Goal: Task Accomplishment & Management: Complete application form

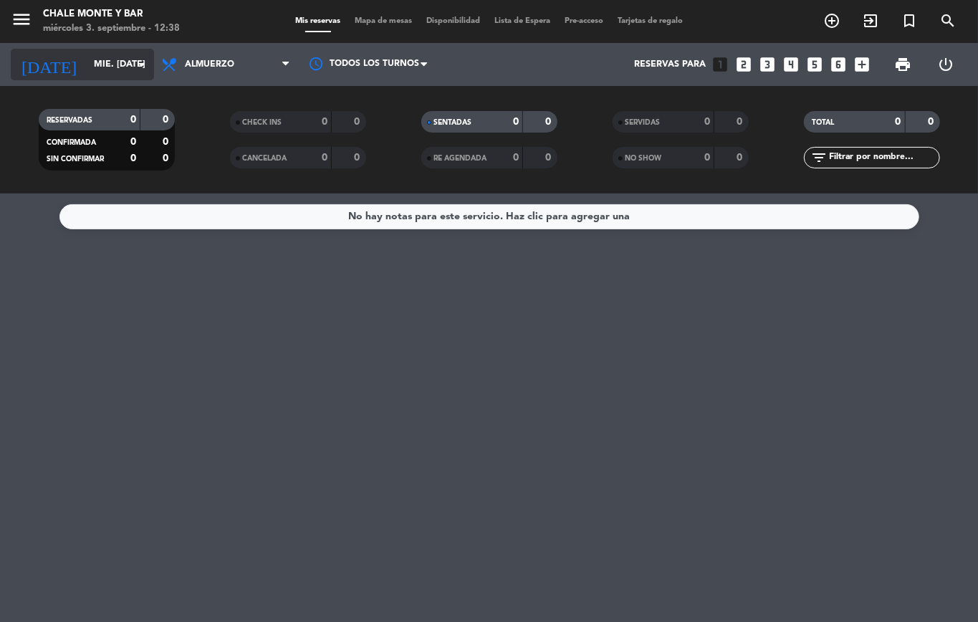
click at [118, 52] on input "mié. [DATE]" at bounding box center [147, 64] width 121 height 24
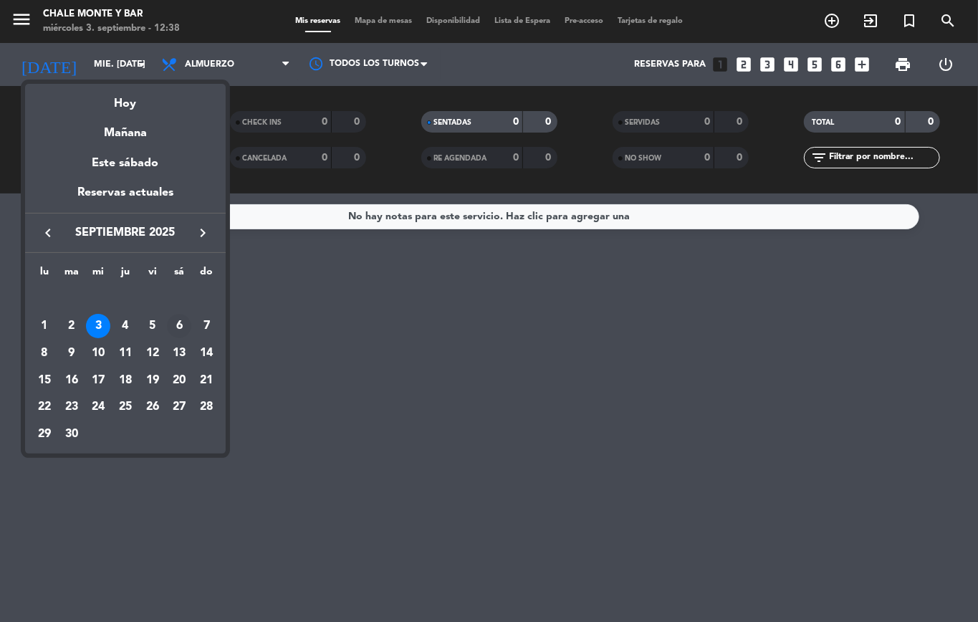
click at [179, 330] on div "6" at bounding box center [179, 326] width 24 height 24
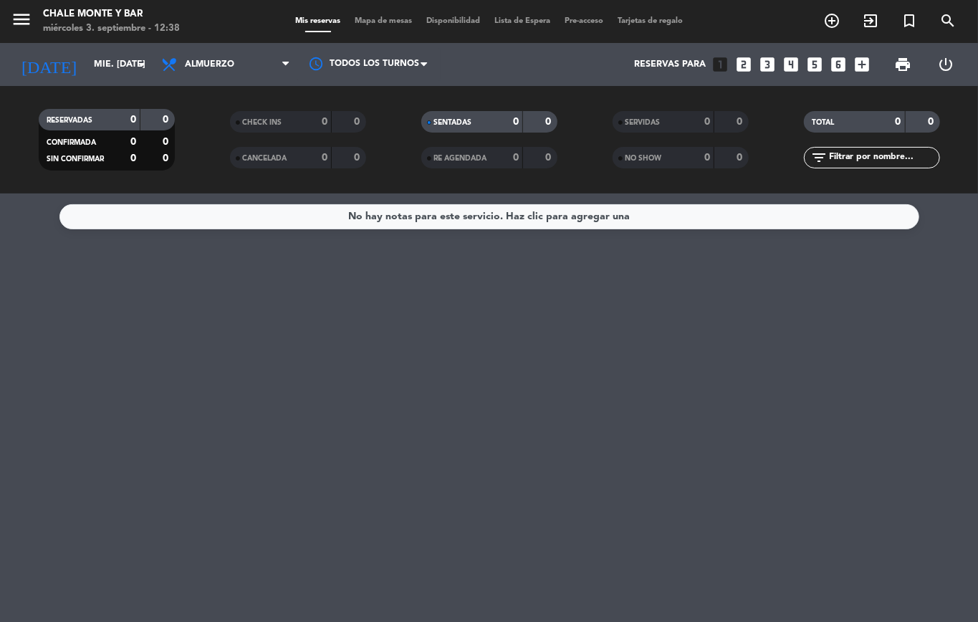
type input "sáb. [DATE]"
click at [202, 58] on span "Almuerzo" at bounding box center [225, 65] width 143 height 32
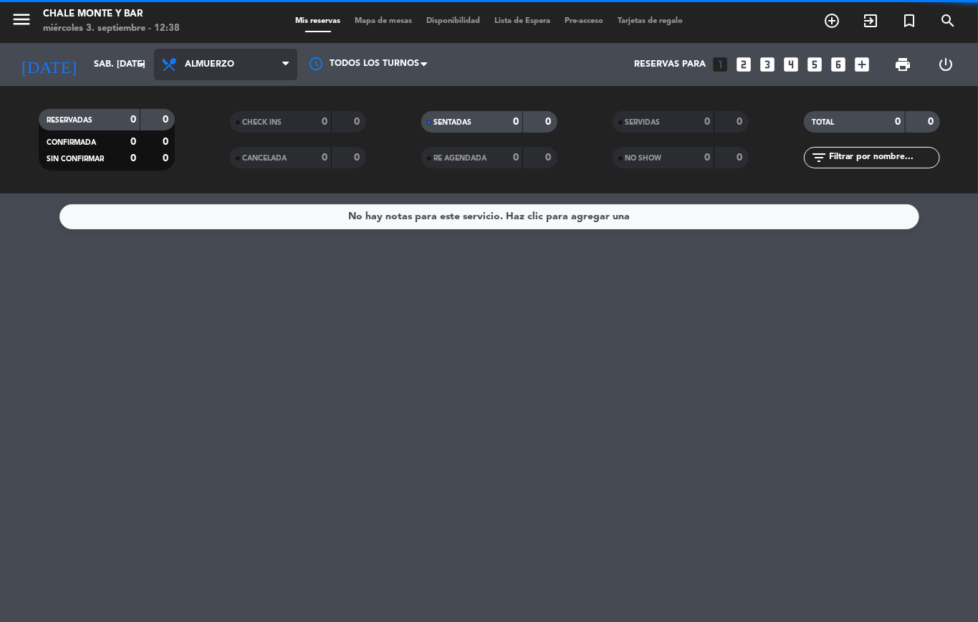
click at [207, 70] on span "Almuerzo" at bounding box center [225, 65] width 143 height 32
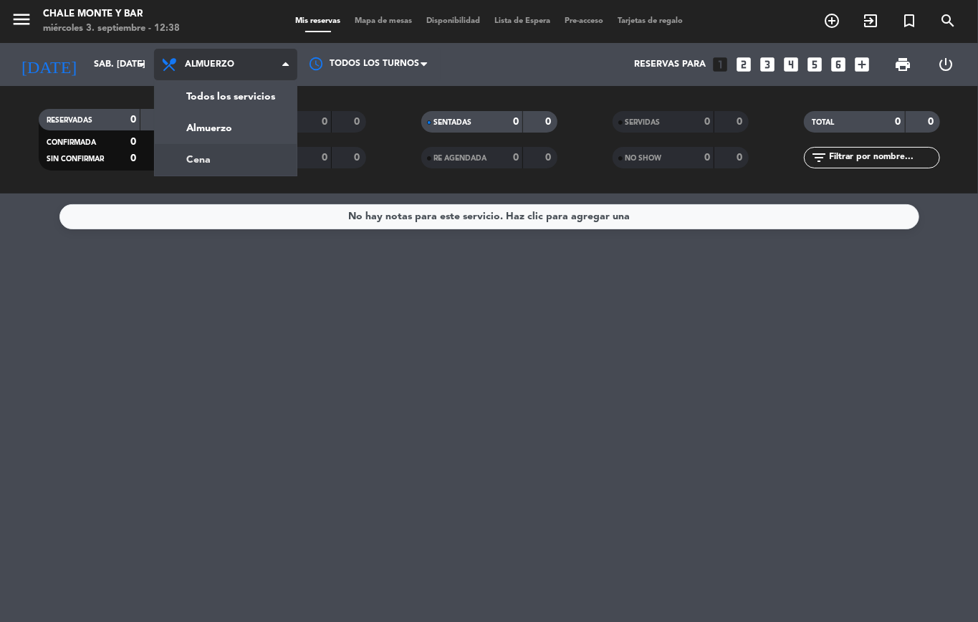
click at [215, 148] on div "menu Chale Monte y Bar miércoles 3. septiembre - 12:38 Mis reservas Mapa de mes…" at bounding box center [489, 96] width 978 height 193
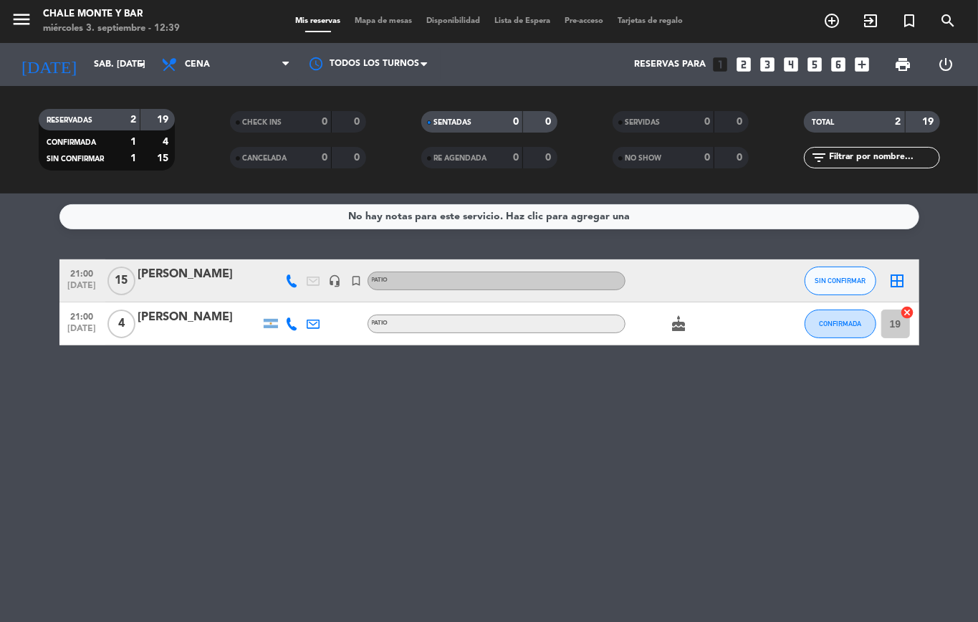
click at [204, 82] on div "Todos los servicios Almuerzo Cena Cena Todos los servicios Almuerzo Cena" at bounding box center [225, 64] width 143 height 43
click at [182, 63] on span "Cena" at bounding box center [225, 65] width 143 height 32
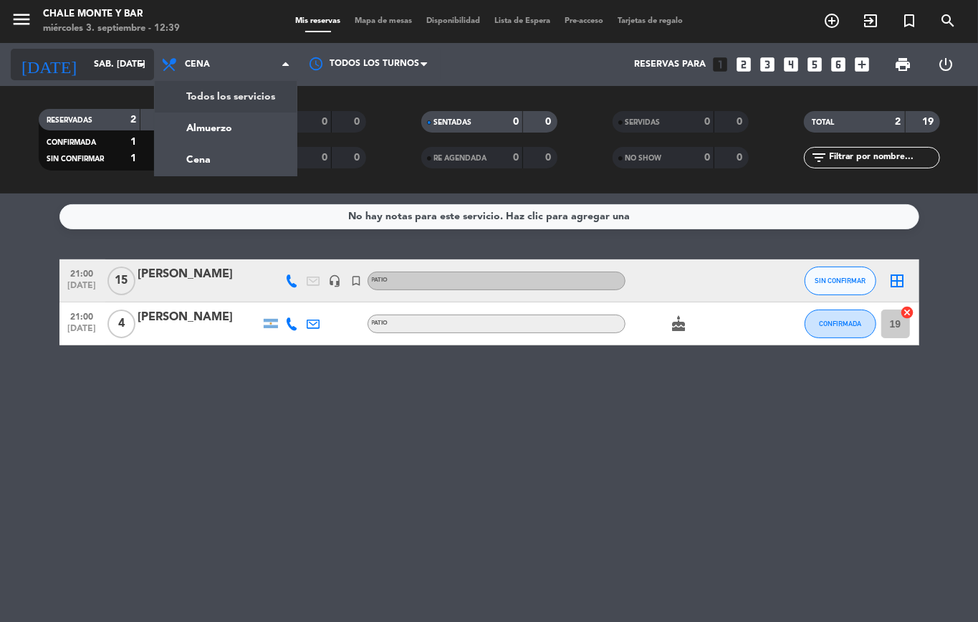
click at [133, 59] on icon "arrow_drop_down" at bounding box center [141, 64] width 17 height 17
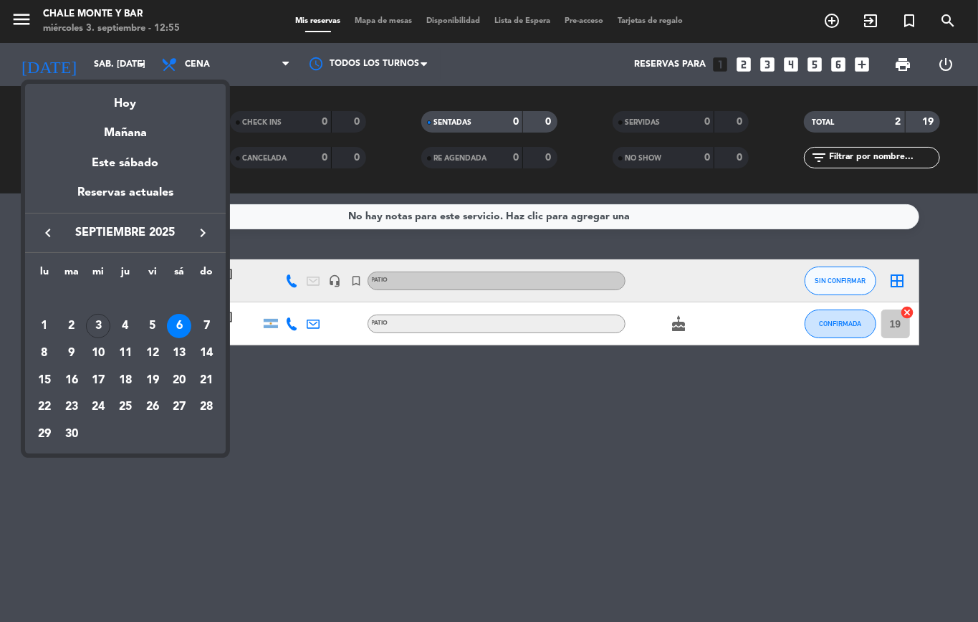
click at [282, 373] on div at bounding box center [489, 311] width 978 height 622
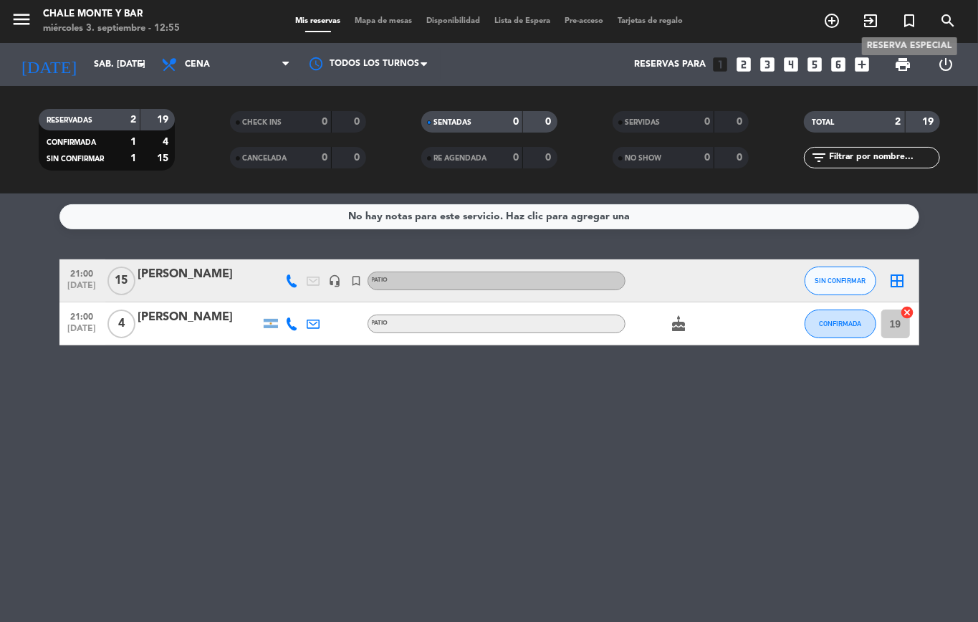
click at [916, 27] on icon "turned_in_not" at bounding box center [909, 20] width 17 height 17
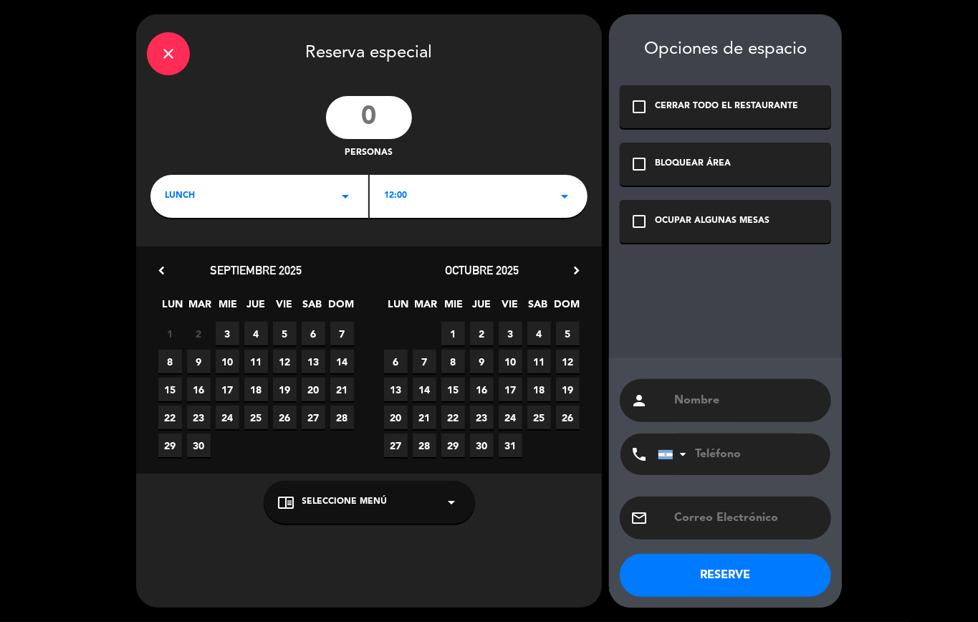
click at [282, 331] on span "5" at bounding box center [285, 334] width 24 height 24
click at [300, 497] on div "chrome_reader_mode Seleccione Menú arrow_drop_down" at bounding box center [369, 502] width 211 height 43
click at [296, 443] on div "SALON" at bounding box center [369, 446] width 183 height 14
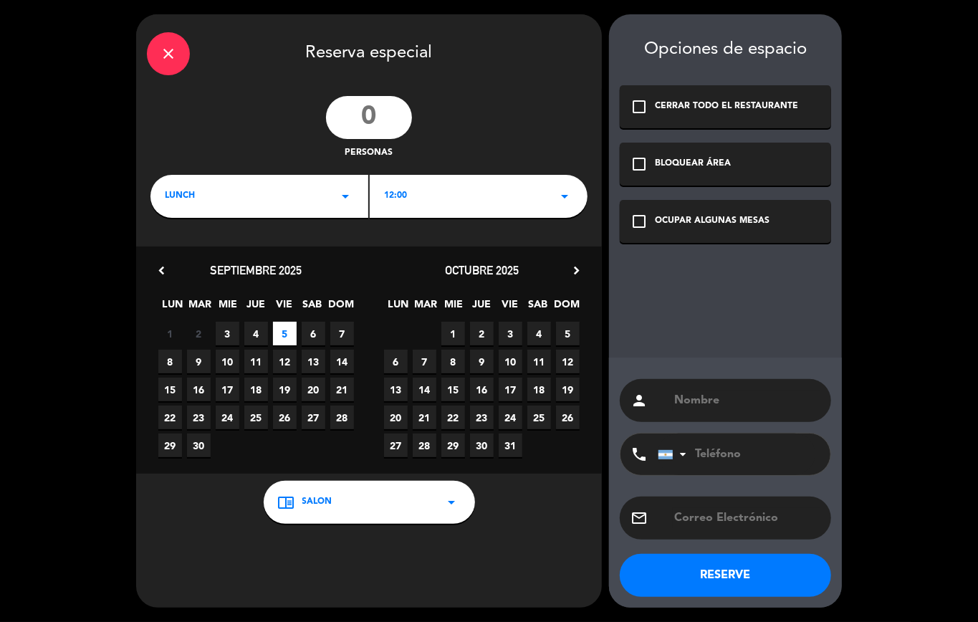
click at [423, 196] on div "12:00 arrow_drop_down" at bounding box center [479, 196] width 218 height 43
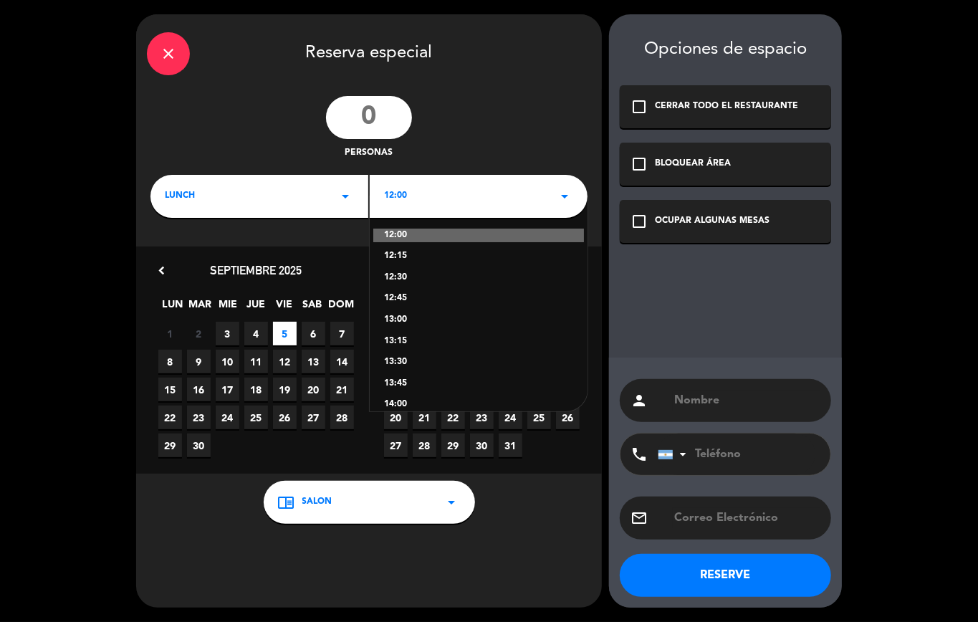
click at [406, 272] on div "12:30" at bounding box center [478, 278] width 189 height 14
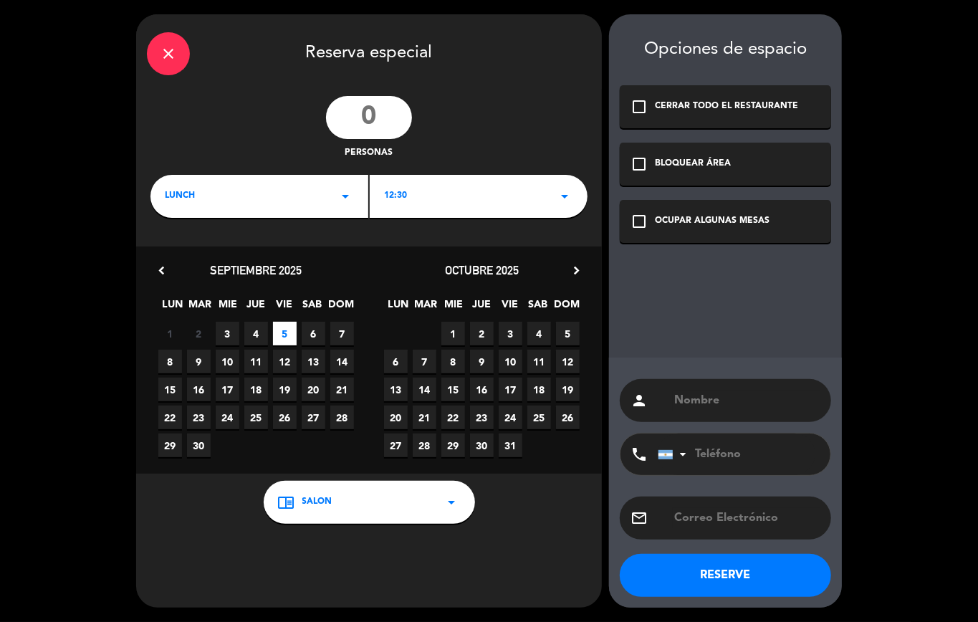
click at [371, 123] on input "number" at bounding box center [369, 117] width 86 height 43
type input "12"
click at [640, 221] on icon "check_box_outline_blank" at bounding box center [639, 221] width 17 height 17
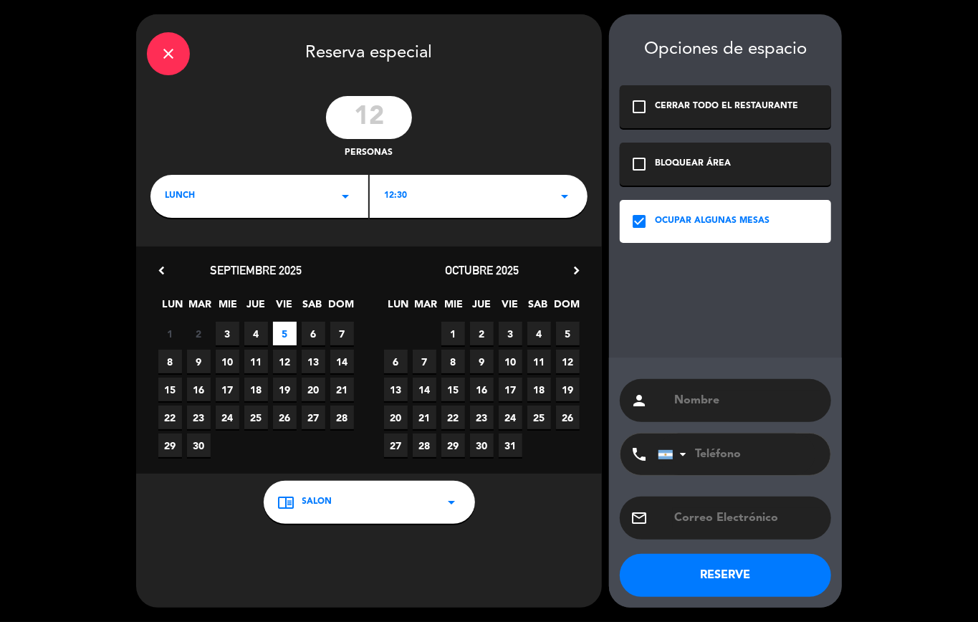
click at [740, 388] on div "person" at bounding box center [725, 400] width 211 height 43
click at [735, 403] on input "text" at bounding box center [747, 401] width 148 height 20
type input "[PERSON_NAME]"
click at [722, 578] on button "RESERVE" at bounding box center [725, 575] width 211 height 43
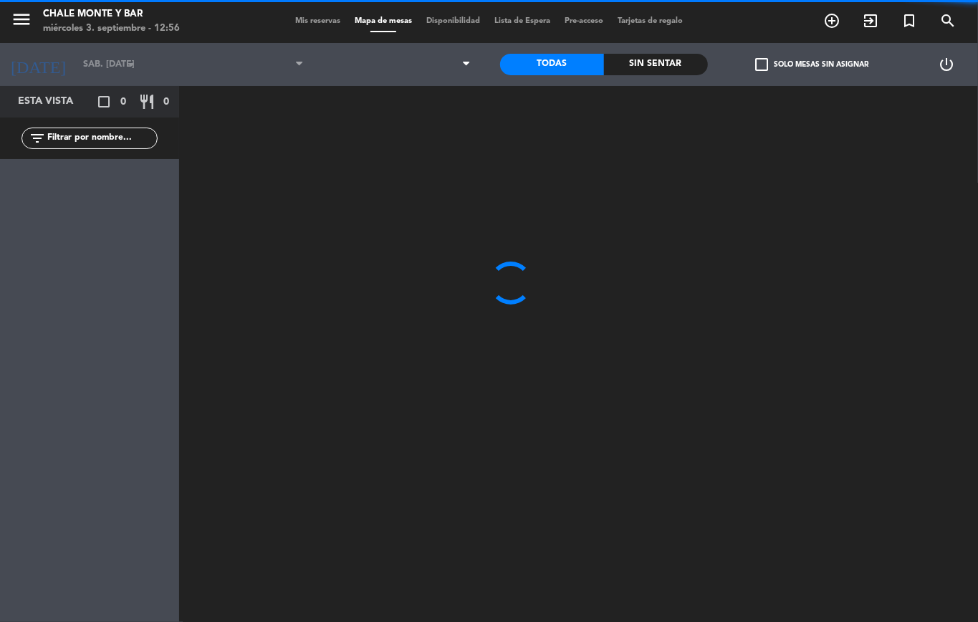
type input "vie. [DATE]"
click at [292, 21] on span "Mis reservas" at bounding box center [317, 21] width 59 height 8
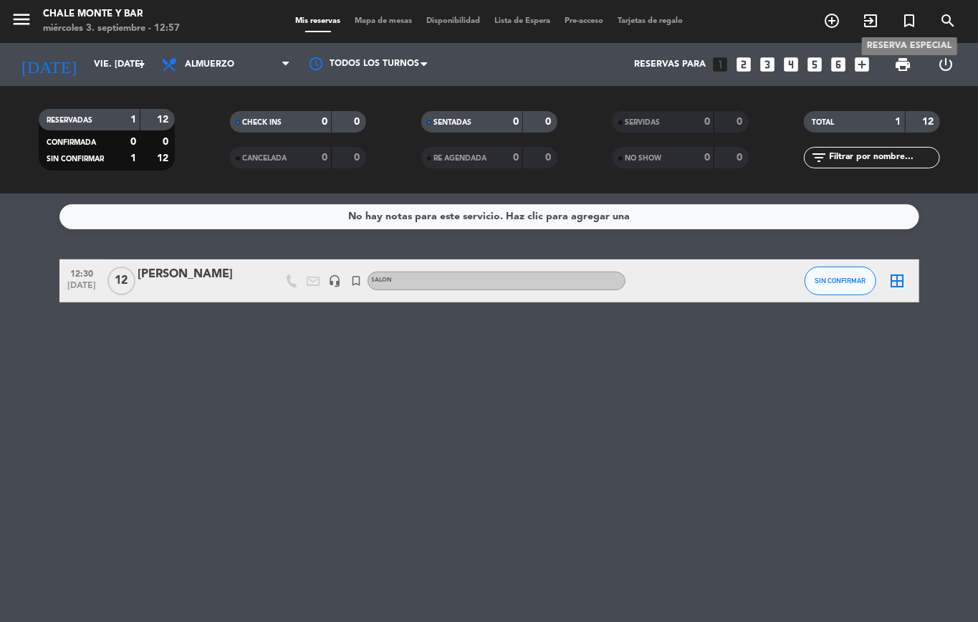
click at [909, 15] on icon "turned_in_not" at bounding box center [909, 20] width 17 height 17
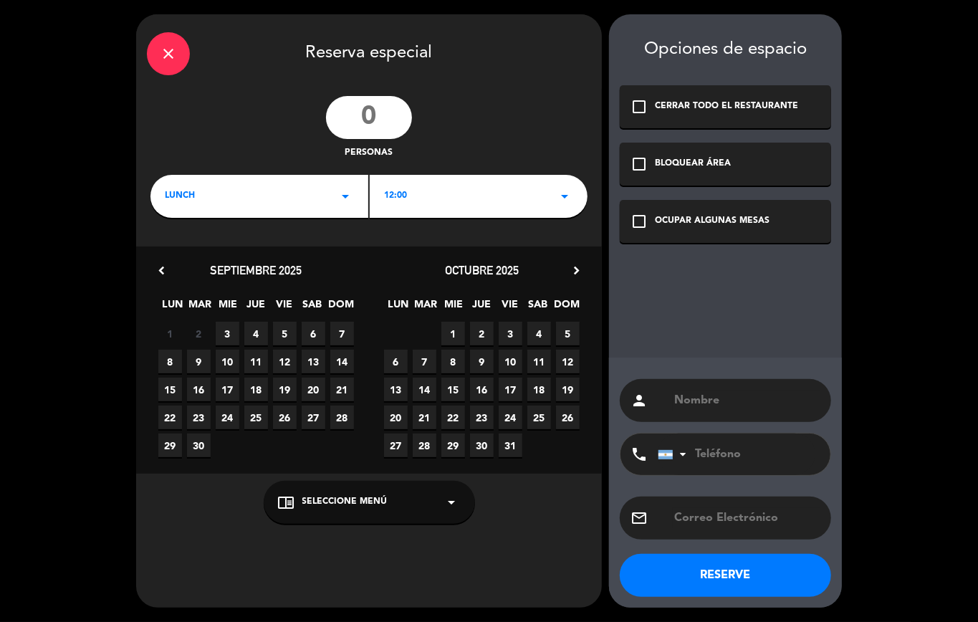
click at [348, 330] on span "7" at bounding box center [342, 334] width 24 height 24
click at [319, 499] on span "Seleccione Menú" at bounding box center [344, 502] width 85 height 14
click at [291, 465] on div "PATIO" at bounding box center [369, 467] width 183 height 14
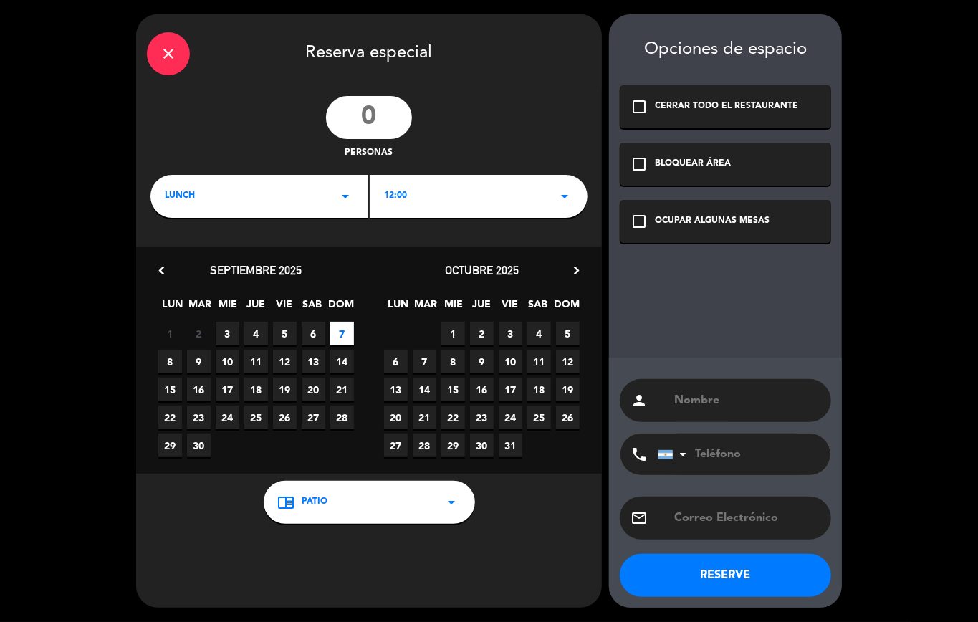
click at [360, 121] on input "number" at bounding box center [369, 117] width 86 height 43
type input "12"
click at [408, 204] on div "12:00 arrow_drop_down" at bounding box center [479, 196] width 218 height 43
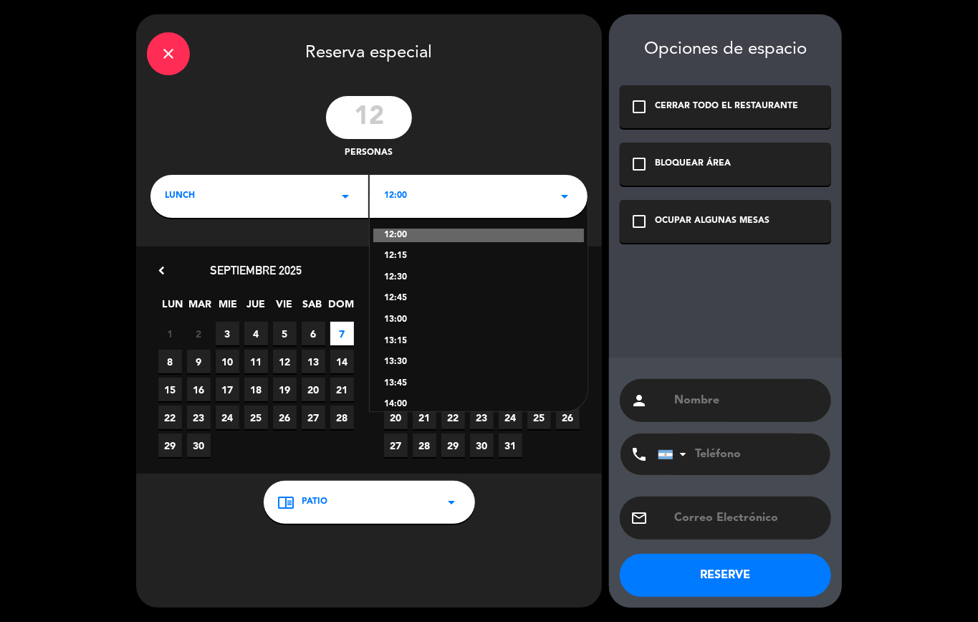
drag, startPoint x: 405, startPoint y: 275, endPoint x: 465, endPoint y: 252, distance: 64.4
click at [406, 276] on div "12:30" at bounding box center [478, 278] width 189 height 14
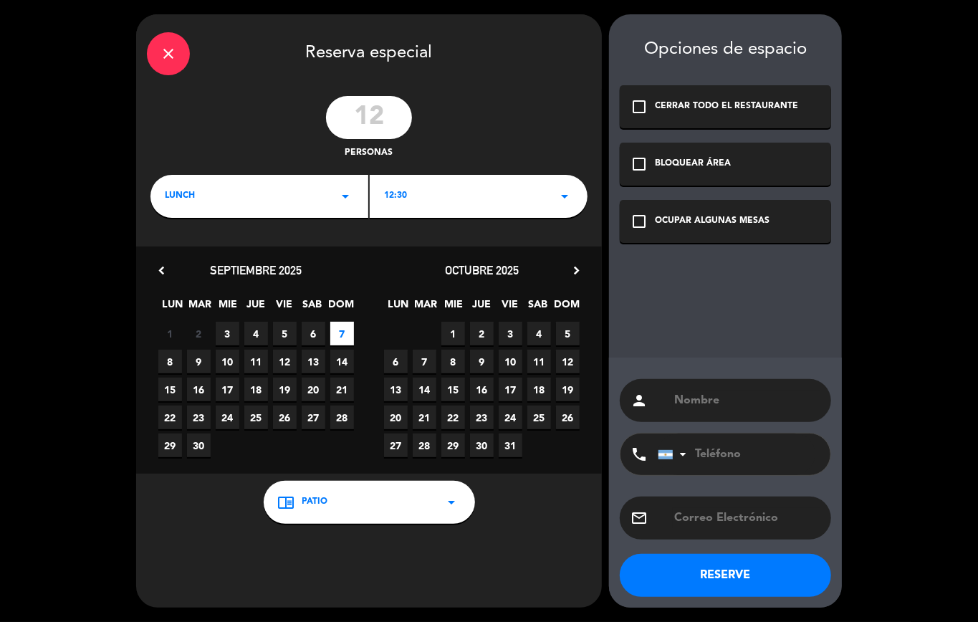
click at [633, 231] on div "check_box_outline_blank OCUPAR ALGUNAS MESAS" at bounding box center [725, 221] width 211 height 43
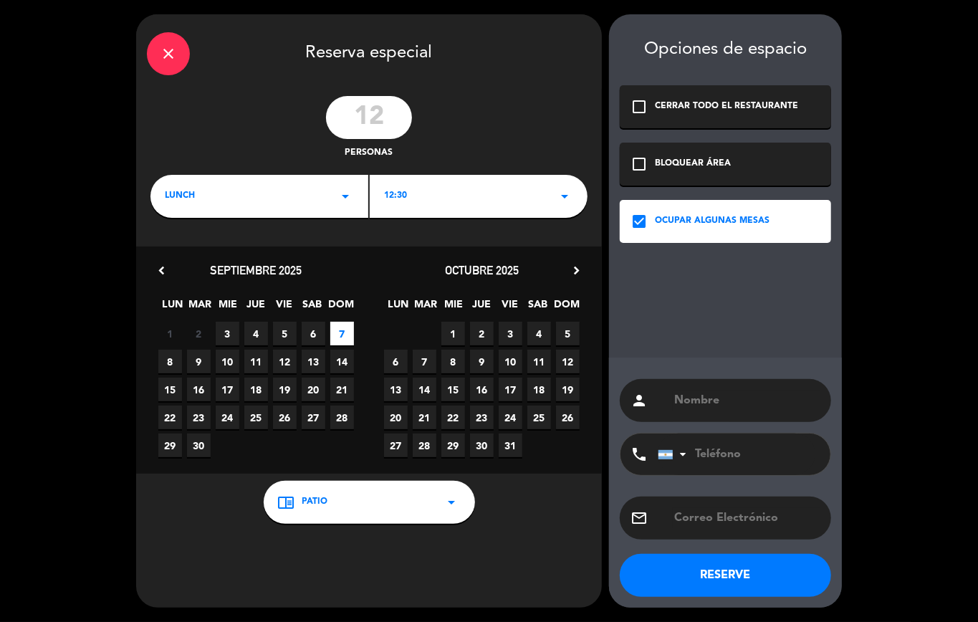
click at [689, 407] on input "text" at bounding box center [747, 401] width 148 height 20
type input "[PERSON_NAME]"
click at [708, 579] on button "RESERVE" at bounding box center [725, 575] width 211 height 43
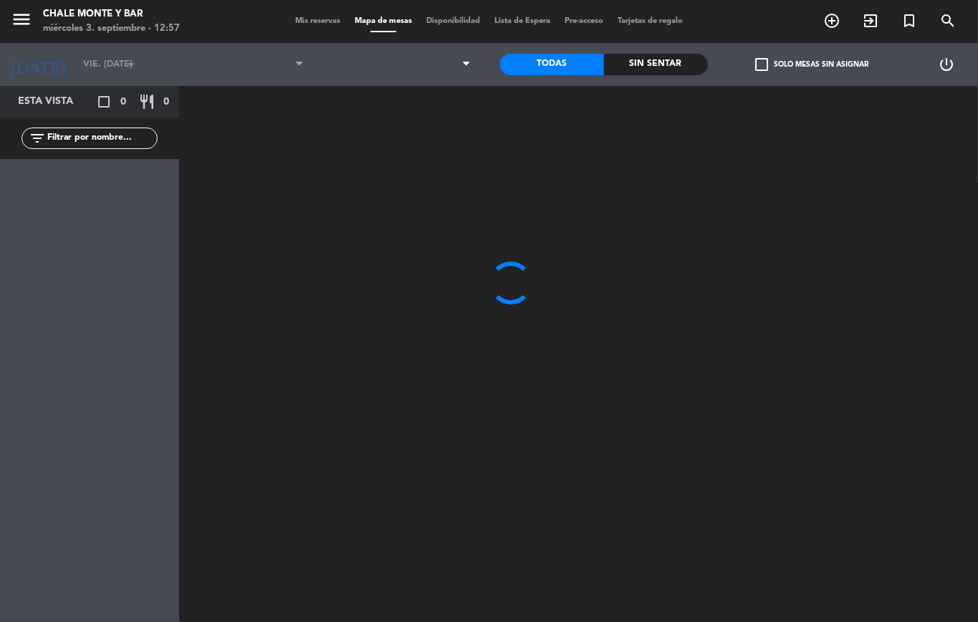
type input "dom. [DATE]"
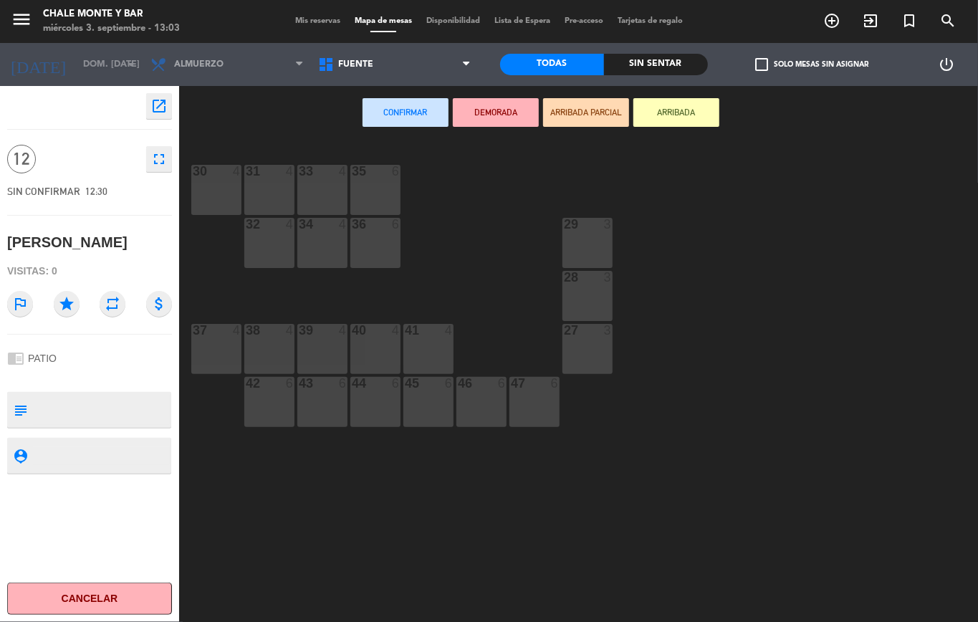
click at [290, 17] on span "Mis reservas" at bounding box center [317, 21] width 59 height 8
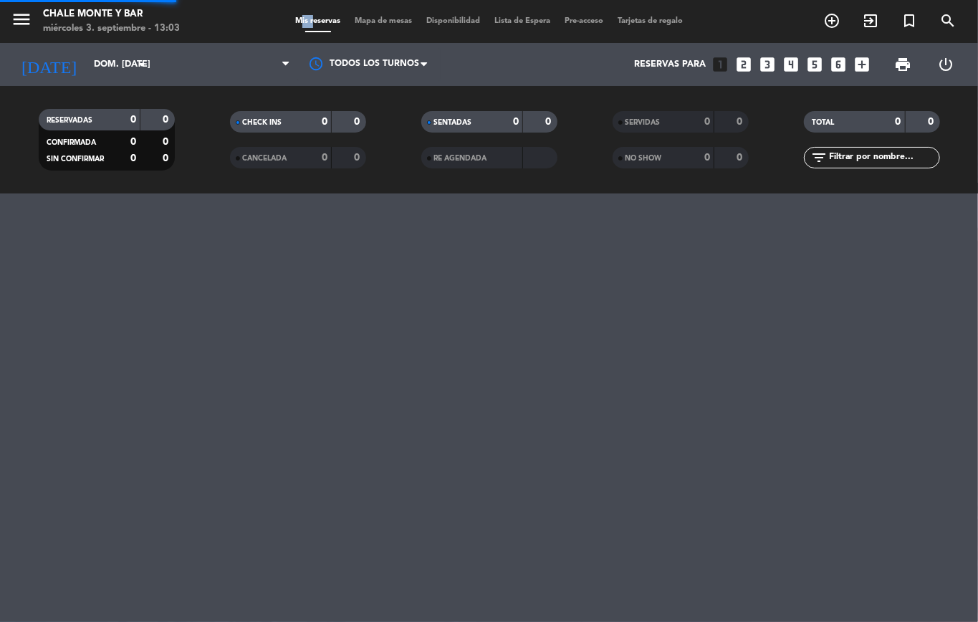
click at [291, 17] on span "Mis reservas" at bounding box center [317, 21] width 59 height 8
